Goal: Task Accomplishment & Management: Manage account settings

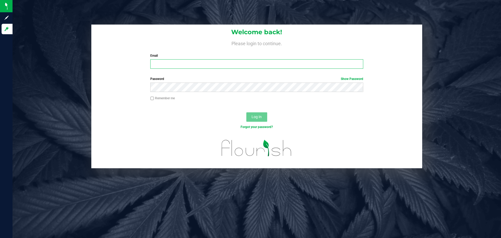
click at [179, 65] on input "Email" at bounding box center [256, 63] width 213 height 9
type input ","
type input "[PERSON_NAME][EMAIL_ADDRESS][DOMAIN_NAME]"
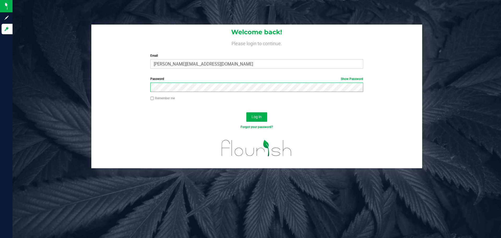
click at [246, 112] on button "Log In" at bounding box center [256, 116] width 21 height 9
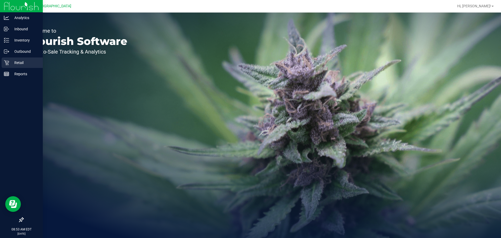
click at [6, 65] on icon at bounding box center [6, 62] width 5 height 5
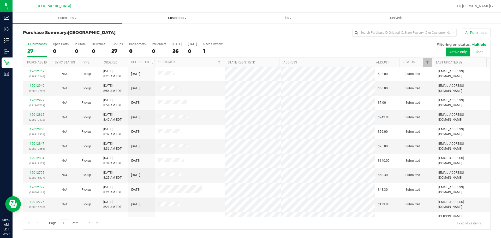
drag, startPoint x: 170, startPoint y: 16, endPoint x: 168, endPoint y: 18, distance: 3.1
click at [170, 15] on uib-tab-heading "Customers All customers Add a new customer All physicians" at bounding box center [177, 18] width 109 height 10
click at [161, 32] on li "All customers" at bounding box center [177, 31] width 110 height 6
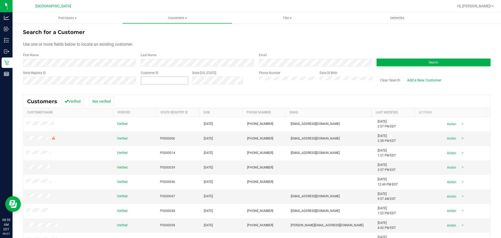
click at [144, 81] on span at bounding box center [164, 80] width 47 height 8
paste input "1503862"
type input "1503862"
click at [386, 65] on button "Search" at bounding box center [433, 62] width 114 height 8
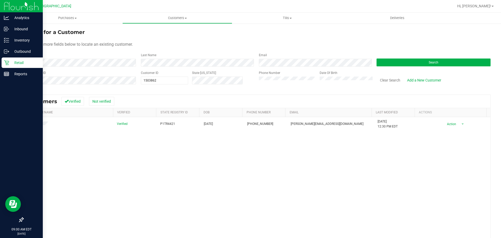
click at [10, 62] on p "Retail" at bounding box center [24, 62] width 31 height 6
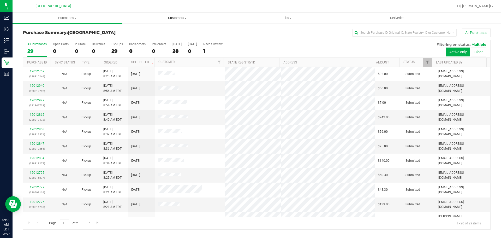
click at [203, 23] on uib-tab-heading "Customers All customers Add a new customer All physicians" at bounding box center [177, 18] width 109 height 10
click at [265, 49] on div "All Purchases 29 Open Carts 0 In Store 0 Deliveries 0 PickUps 29 Back-orders 0 …" at bounding box center [256, 48] width 467 height 17
click at [176, 52] on div "28" at bounding box center [176, 51] width 9 height 6
click at [0, 0] on input "[DATE] 28" at bounding box center [0, 0] width 0 height 0
click at [419, 62] on th "Status" at bounding box center [415, 62] width 33 height 9
